Goal: Task Accomplishment & Management: Use online tool/utility

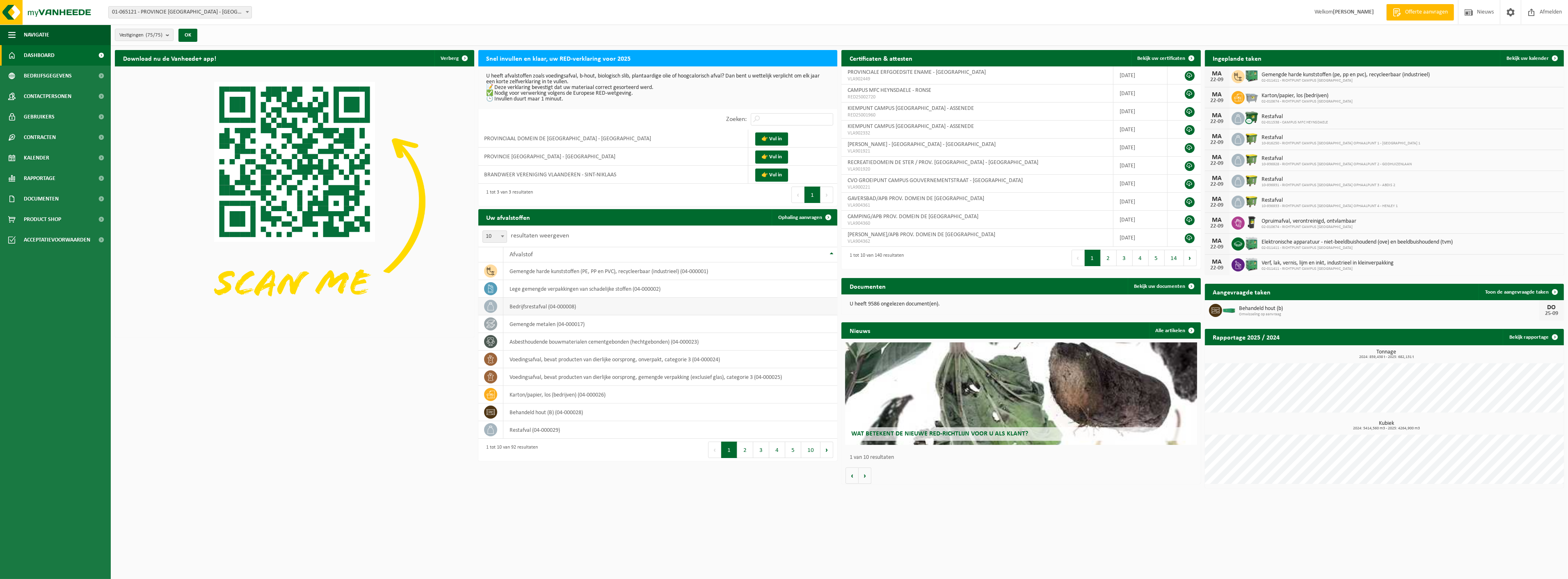
click at [555, 304] on td "bedrijfsrestafval (04-000008)" at bounding box center [670, 306] width 334 height 18
click at [487, 306] on icon at bounding box center [490, 306] width 8 height 8
drag, startPoint x: 519, startPoint y: 431, endPoint x: 516, endPoint y: 445, distance: 14.3
click at [519, 432] on td "restafval (04-000029)" at bounding box center [670, 429] width 334 height 18
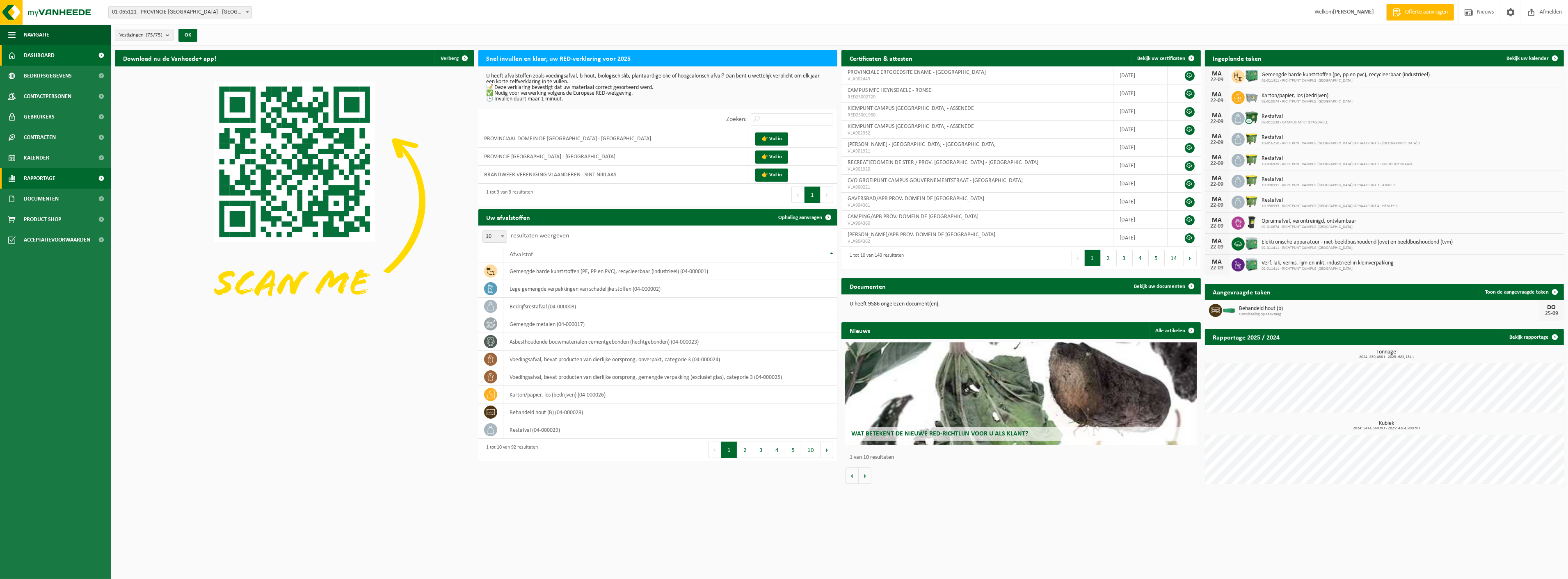
click at [37, 179] on span "Rapportage" at bounding box center [40, 178] width 32 height 21
click at [49, 213] on span "In lijstvorm" at bounding box center [39, 217] width 29 height 16
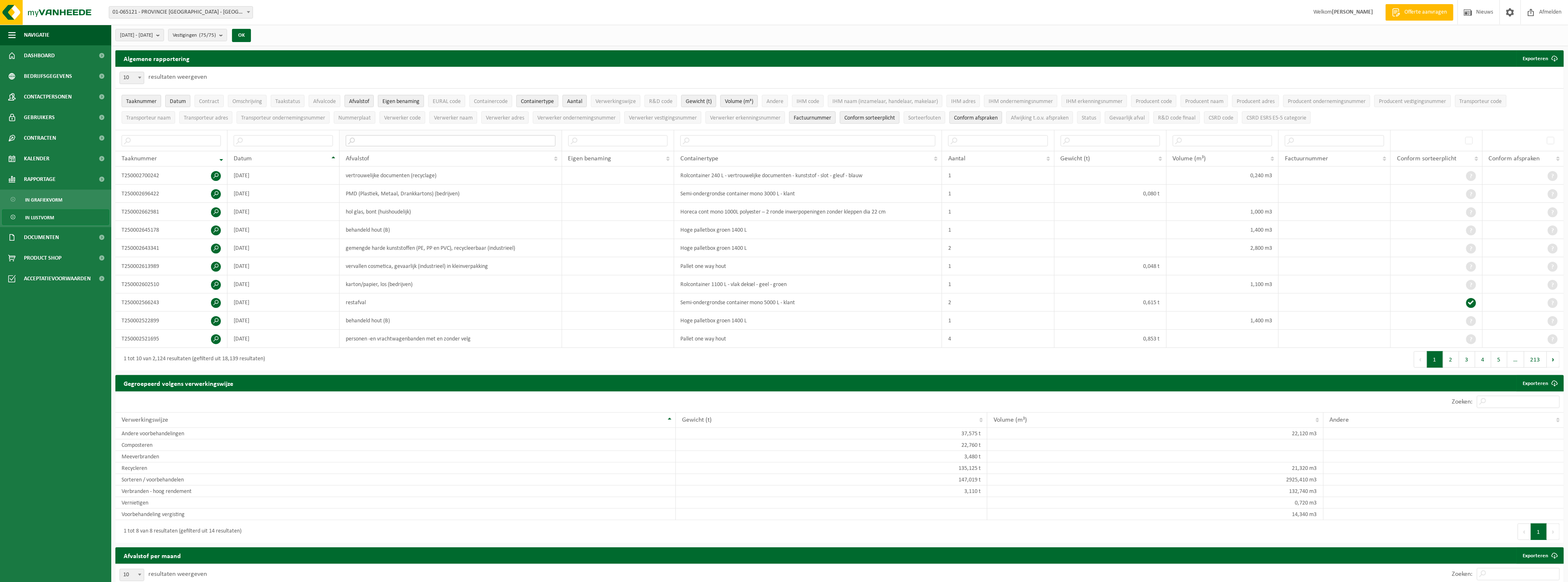
click at [372, 141] on input "text" at bounding box center [450, 141] width 209 height 11
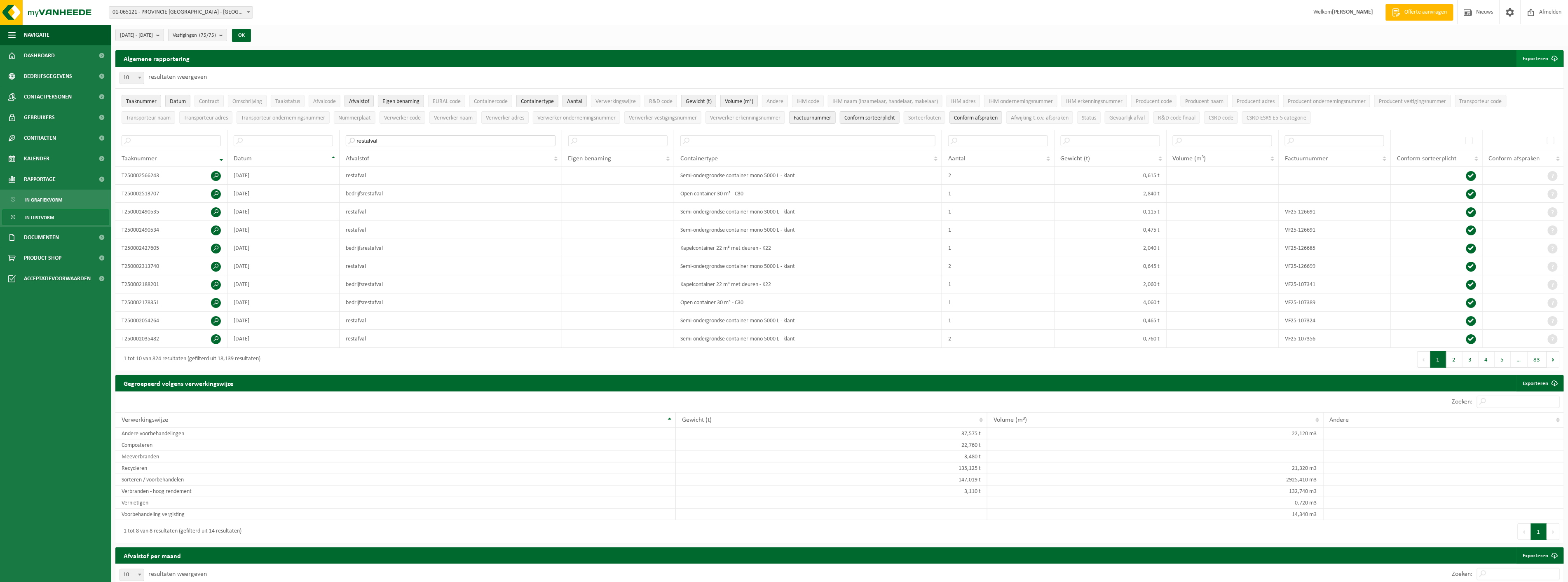
type input "restafval"
click at [1541, 56] on button "Exporteren" at bounding box center [1539, 58] width 46 height 17
click at [1531, 92] on link "Alle beschikbare kolommen" at bounding box center [1525, 91] width 75 height 17
click at [1132, 137] on input "text" at bounding box center [1110, 141] width 99 height 11
type input "0,000"
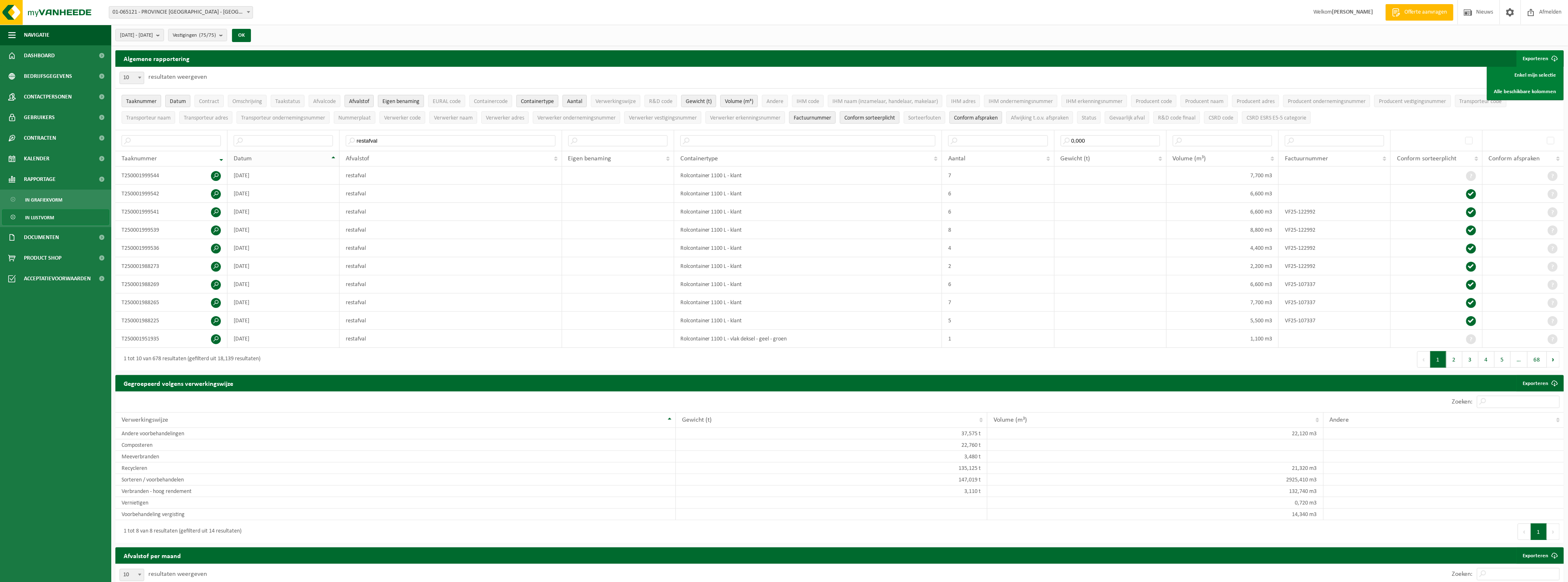
click at [334, 157] on th "Datum" at bounding box center [283, 159] width 112 height 16
click at [867, 112] on button "Conform sorteerplicht" at bounding box center [870, 117] width 60 height 12
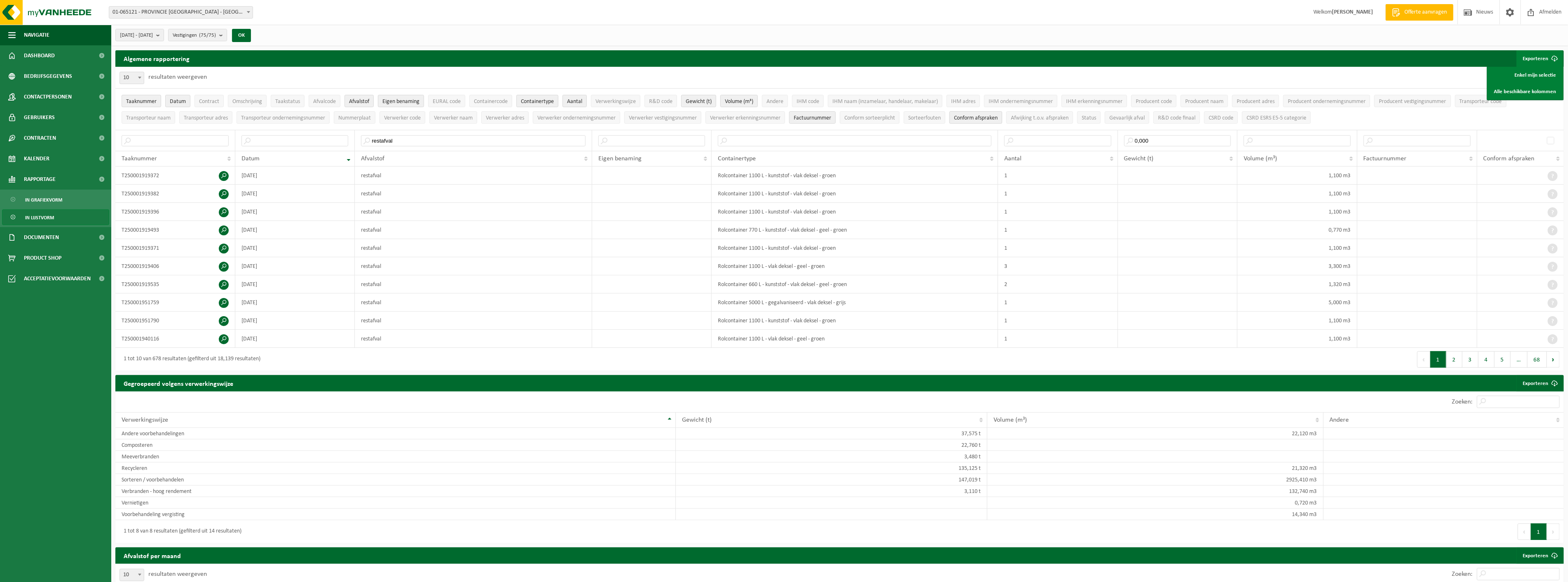
click at [983, 118] on span "Conform afspraken" at bounding box center [975, 118] width 43 height 6
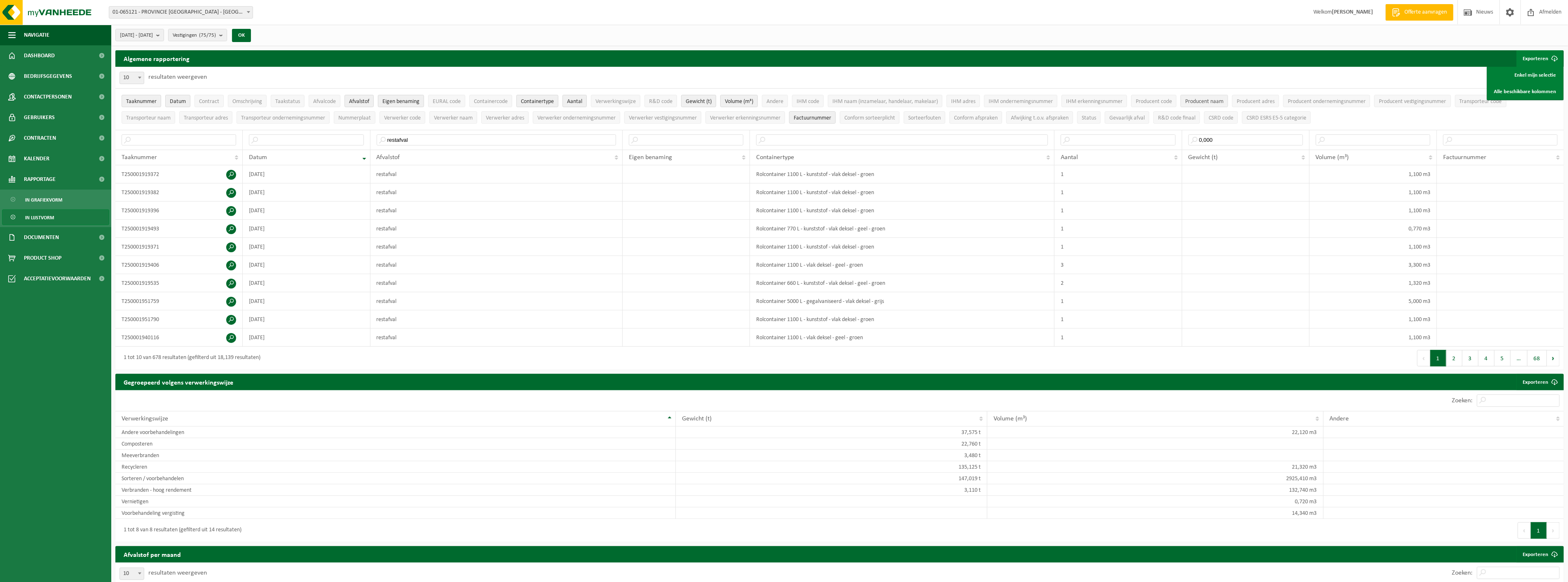
click at [1218, 101] on span "Producent naam" at bounding box center [1204, 101] width 39 height 6
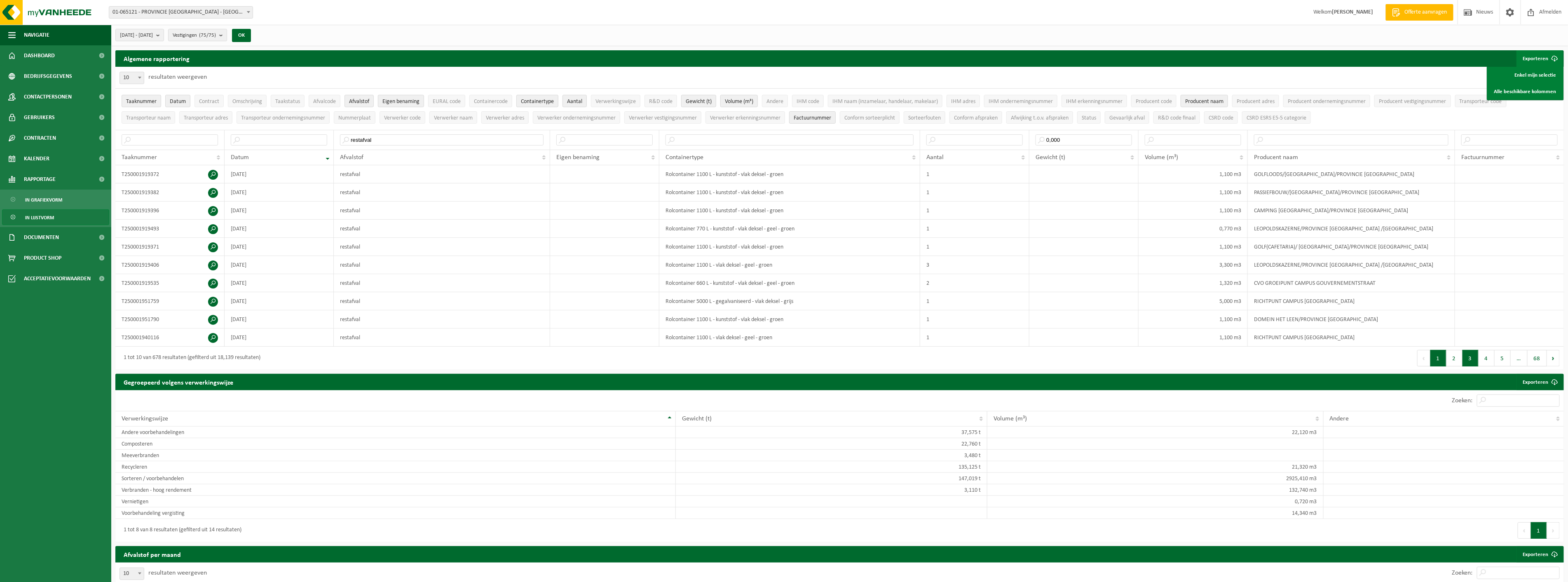
click at [1473, 361] on button "3" at bounding box center [1470, 358] width 16 height 17
click at [1500, 363] on button "5" at bounding box center [1503, 358] width 16 height 17
drag, startPoint x: 1086, startPoint y: 145, endPoint x: 1012, endPoint y: 137, distance: 74.4
click at [1012, 137] on tr "restafval 0,000" at bounding box center [839, 139] width 1448 height 20
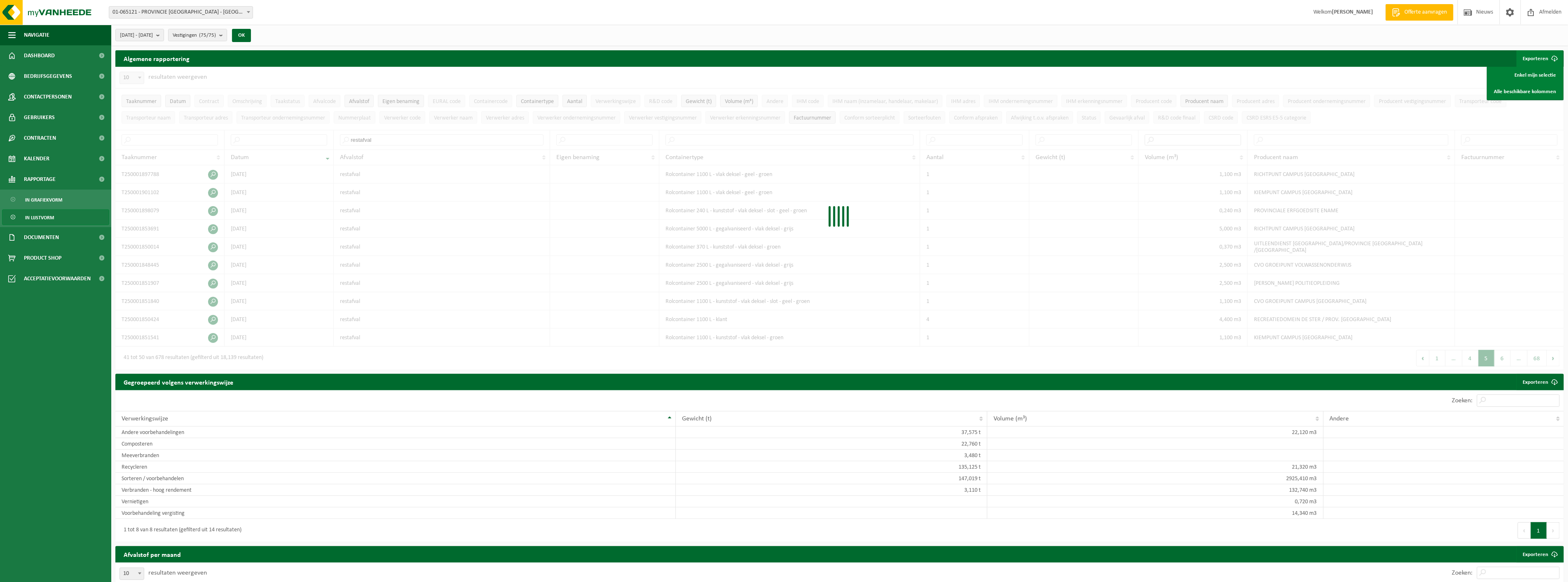
click at [1191, 142] on input "text" at bounding box center [1193, 140] width 97 height 11
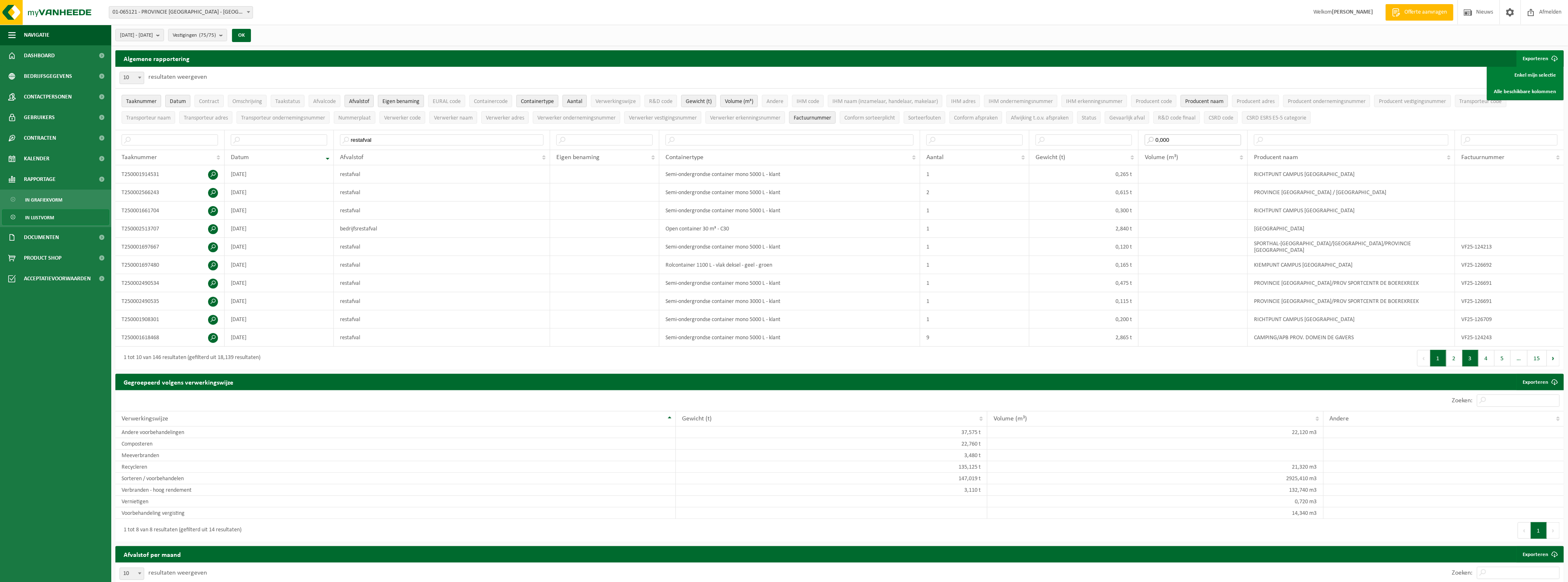
type input "0,000"
click at [1473, 356] on button "3" at bounding box center [1470, 358] width 16 height 17
click at [1503, 357] on button "5" at bounding box center [1503, 358] width 16 height 17
click at [1523, 359] on span "…" at bounding box center [1519, 358] width 17 height 17
click at [1537, 357] on button "15" at bounding box center [1537, 358] width 20 height 17
